Goal: Transaction & Acquisition: Book appointment/travel/reservation

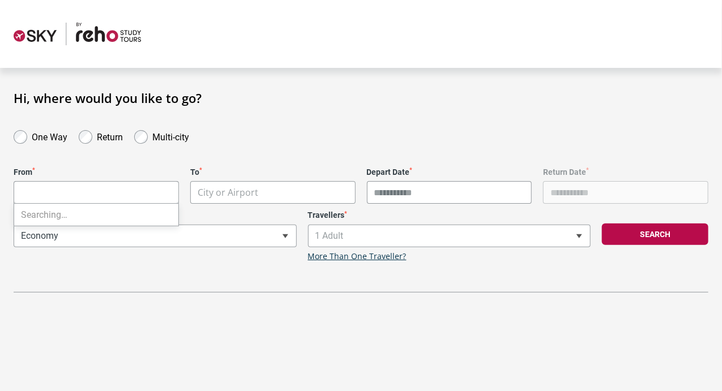
click at [75, 185] on body "**********" at bounding box center [361, 195] width 722 height 391
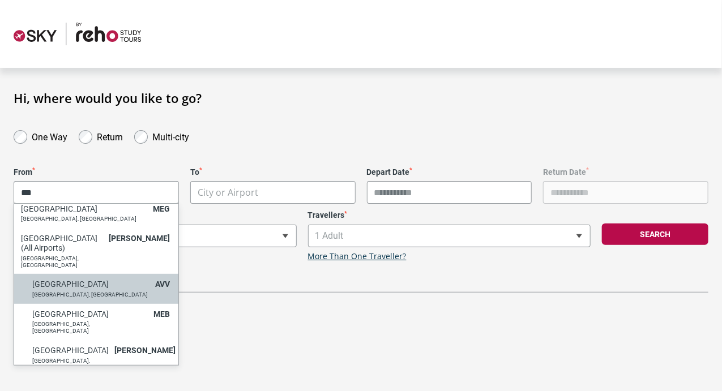
scroll to position [66, 0]
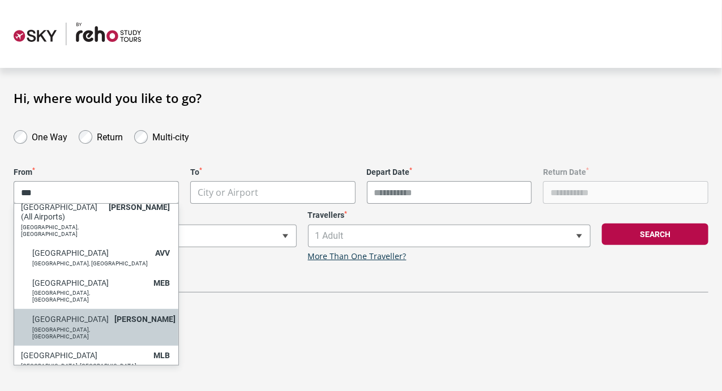
type input "***"
select select "MELA"
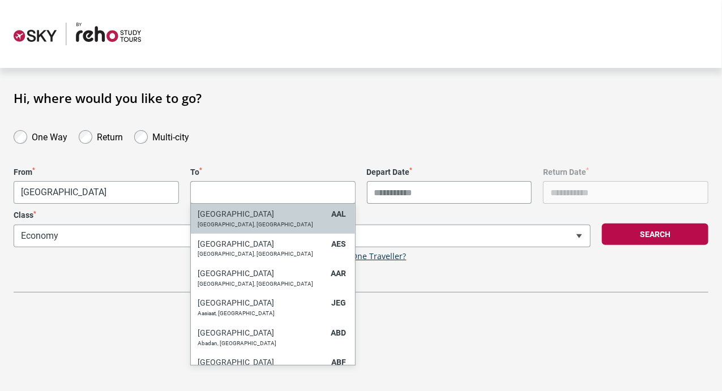
click at [240, 190] on body "**********" at bounding box center [361, 195] width 722 height 391
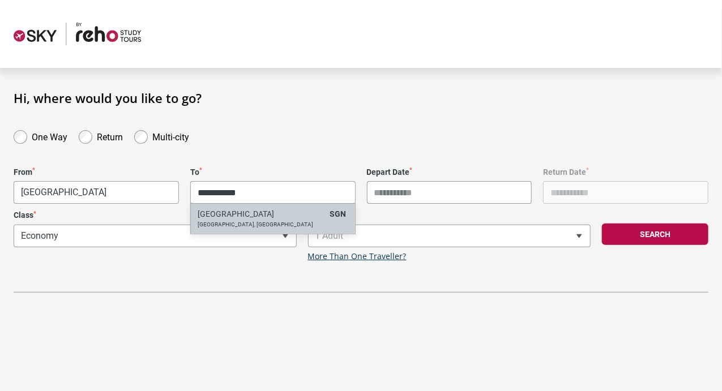
type input "**********"
select select "SGNA"
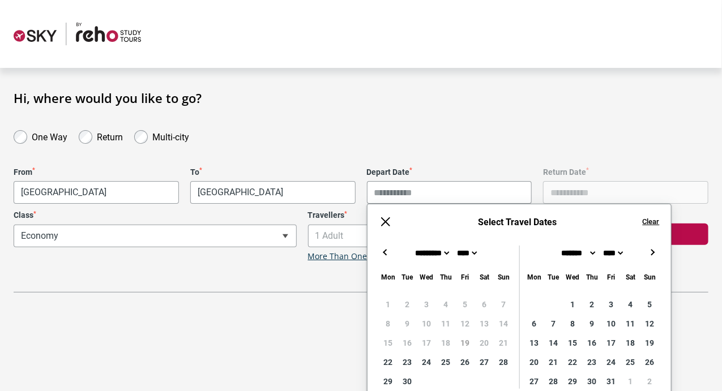
click at [407, 192] on input "Depart Date *" at bounding box center [449, 192] width 165 height 23
click at [647, 256] on button "→" at bounding box center [653, 253] width 14 height 14
click at [658, 252] on button "→" at bounding box center [653, 253] width 14 height 14
click at [386, 251] on button "←" at bounding box center [386, 253] width 14 height 14
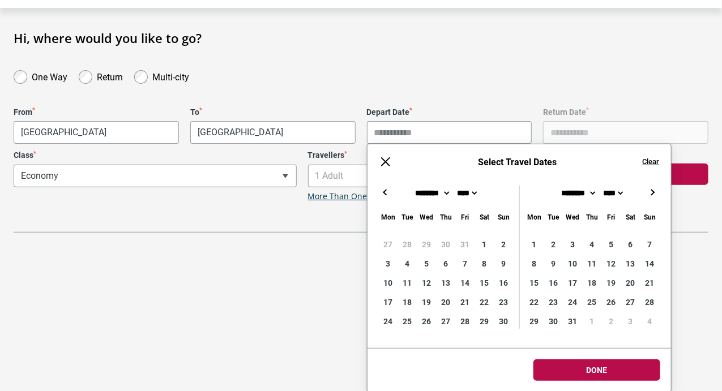
type input "**********"
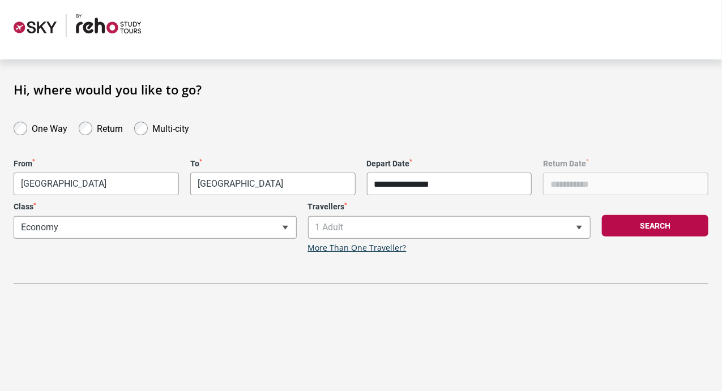
scroll to position [8, 0]
click at [597, 378] on body "**********" at bounding box center [361, 187] width 722 height 391
click at [672, 224] on button "Search" at bounding box center [655, 227] width 106 height 22
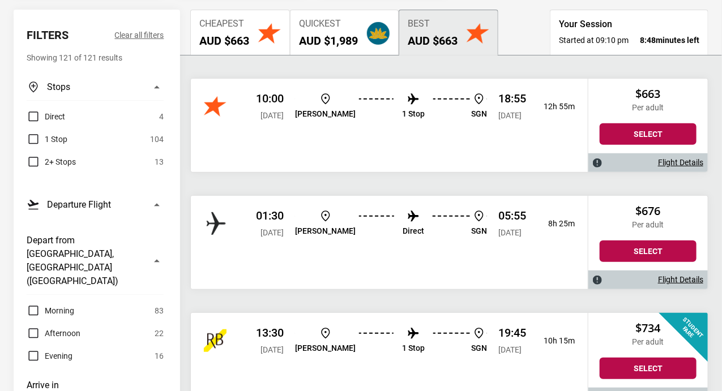
scroll to position [132, 0]
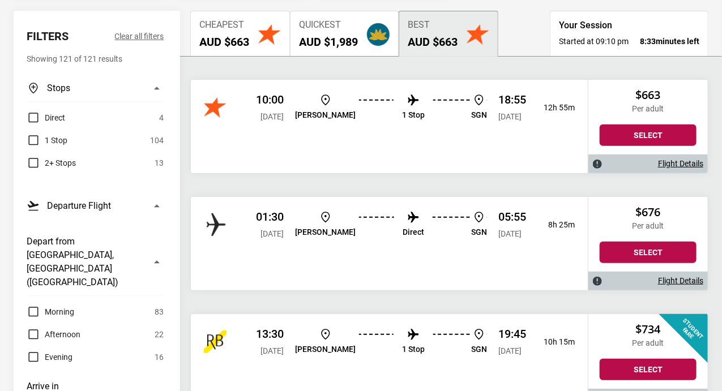
click at [260, 29] on img "button" at bounding box center [269, 34] width 23 height 23
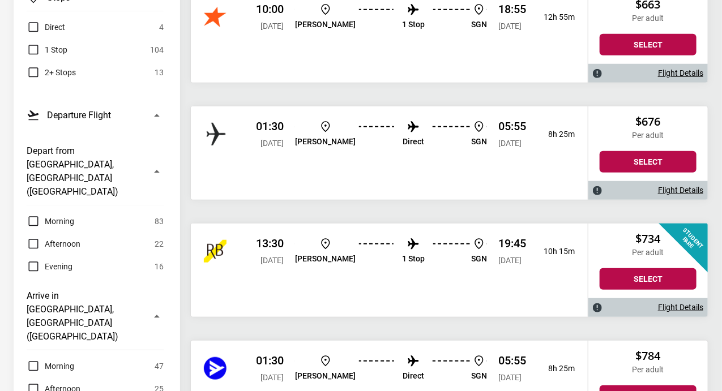
scroll to position [228, 0]
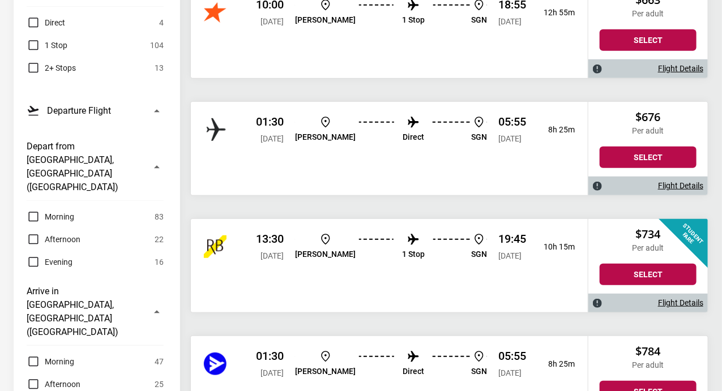
click at [35, 377] on label "Afternoon" at bounding box center [54, 384] width 54 height 14
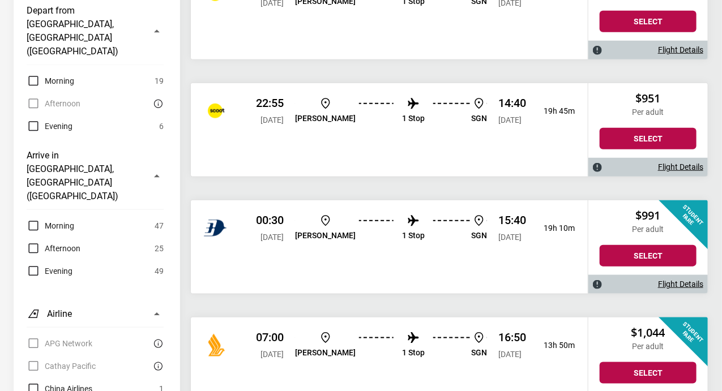
scroll to position [0, 0]
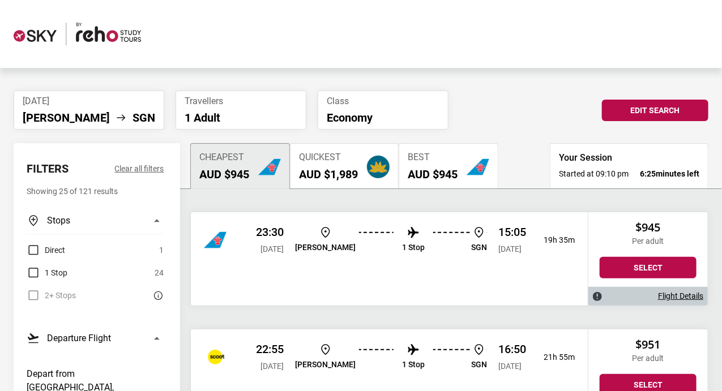
click at [351, 153] on span "Quickest" at bounding box center [328, 157] width 59 height 11
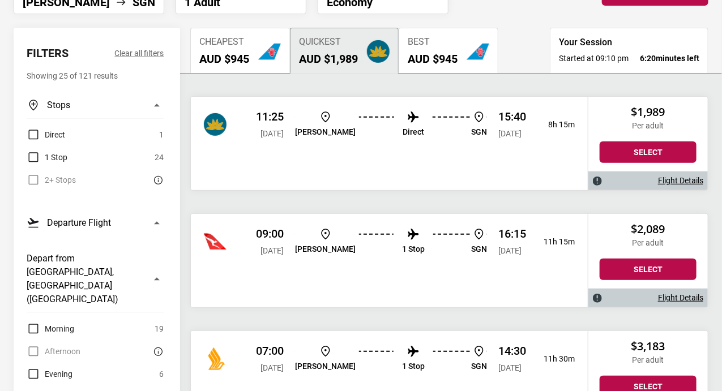
scroll to position [130, 0]
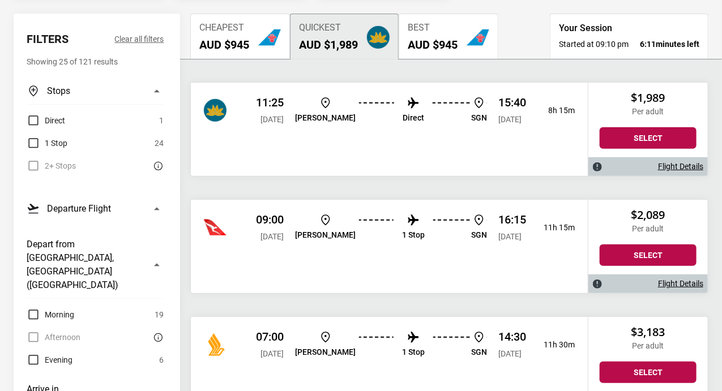
click at [432, 33] on div "Best AUD $945" at bounding box center [432, 37] width 50 height 29
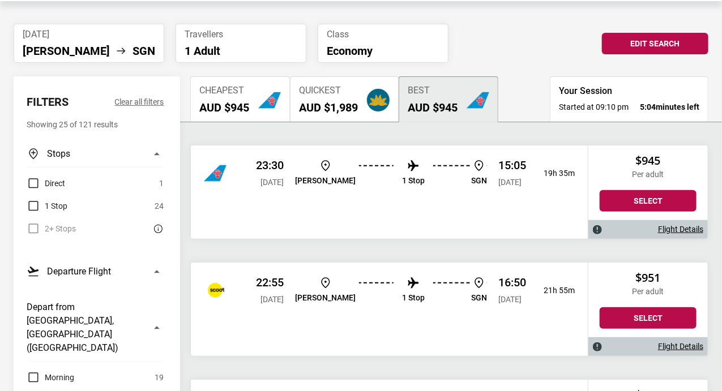
scroll to position [0, 0]
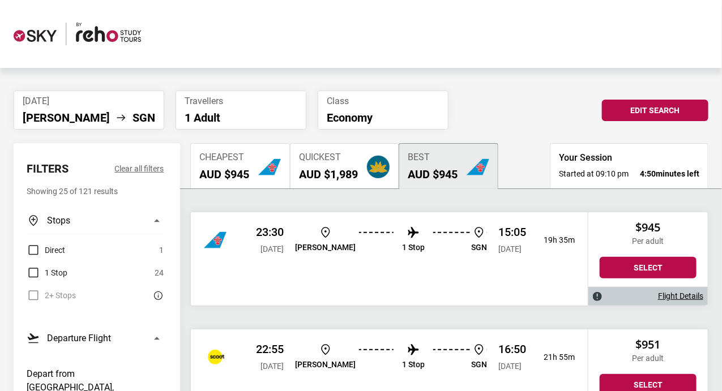
click at [72, 125] on li "[DATE] [PERSON_NAME] SGN" at bounding box center [89, 110] width 151 height 39
click at [627, 109] on button "Edit Search" at bounding box center [655, 111] width 106 height 22
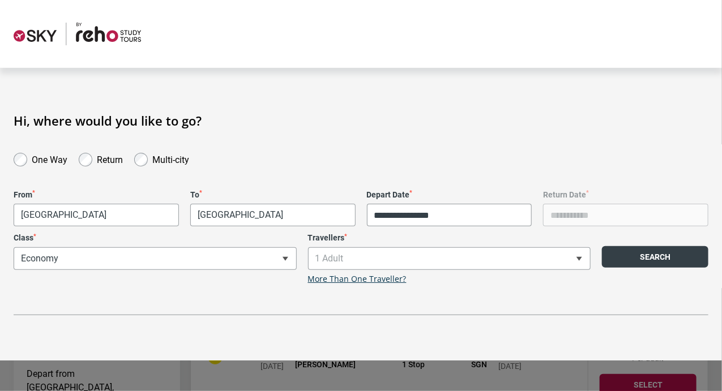
click at [644, 254] on button "Search" at bounding box center [655, 257] width 106 height 22
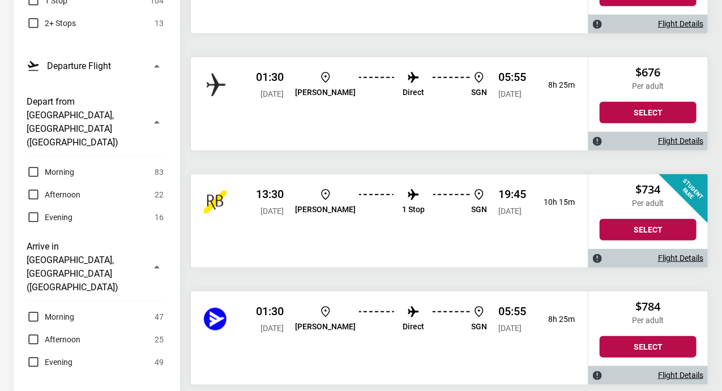
scroll to position [272, 0]
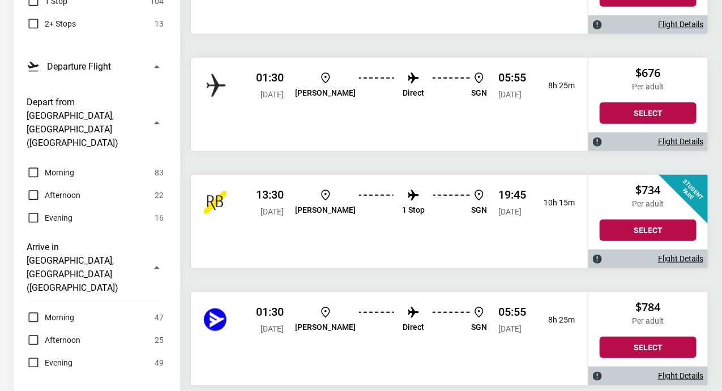
click at [32, 333] on label "Afternoon" at bounding box center [54, 340] width 54 height 14
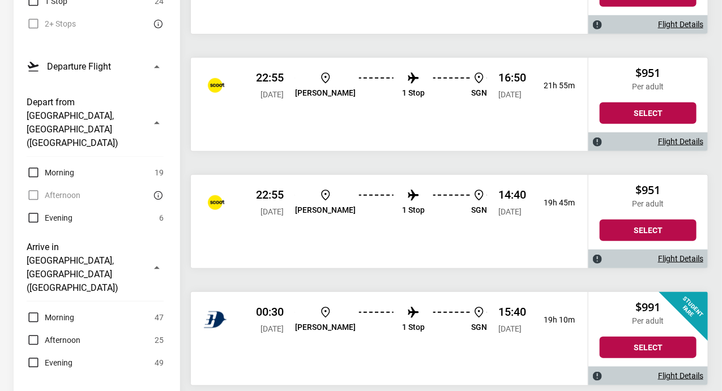
click at [37, 311] on label "Morning" at bounding box center [51, 318] width 48 height 14
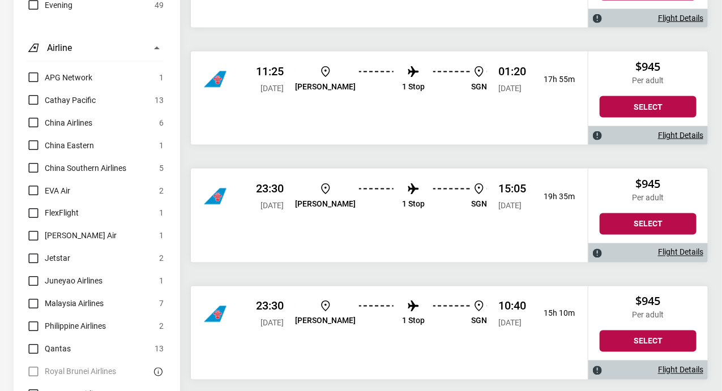
scroll to position [0, 0]
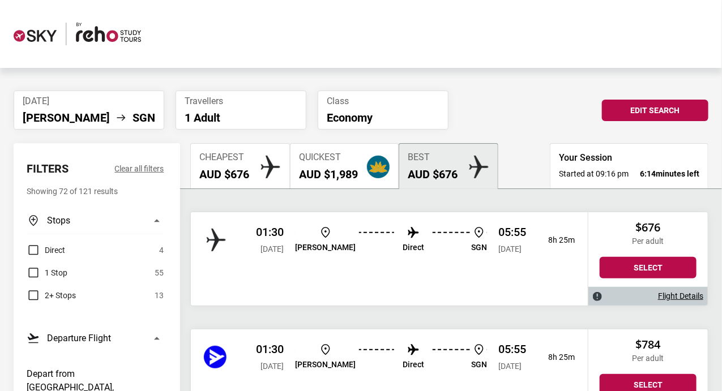
click at [349, 170] on h2 "AUD $1,989" at bounding box center [328, 175] width 59 height 14
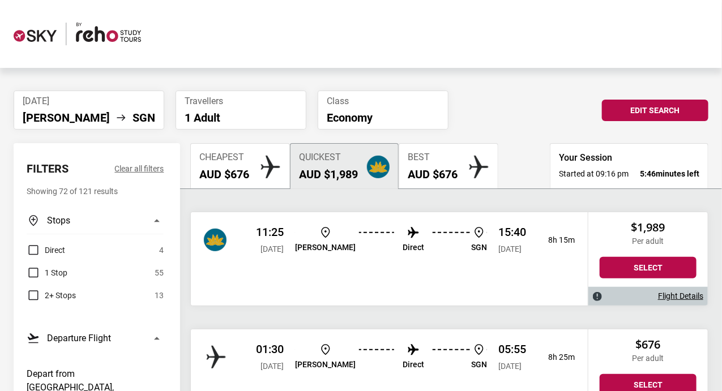
click at [262, 167] on img "button" at bounding box center [269, 167] width 23 height 23
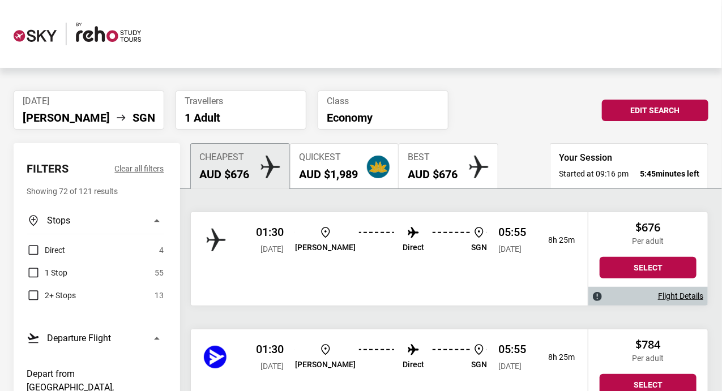
click at [413, 172] on h2 "AUD $676" at bounding box center [432, 175] width 50 height 14
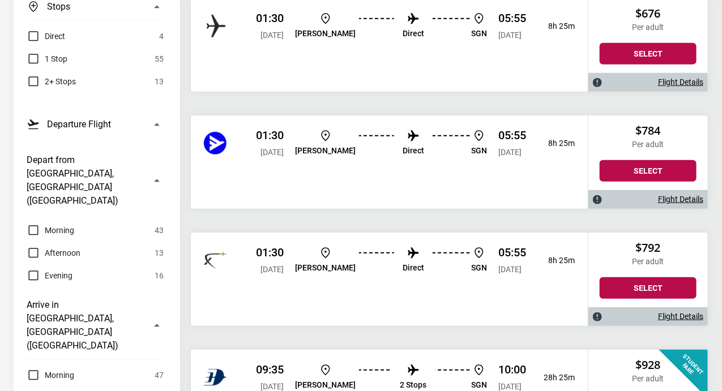
scroll to position [214, 0]
